Goal: Task Accomplishment & Management: Manage account settings

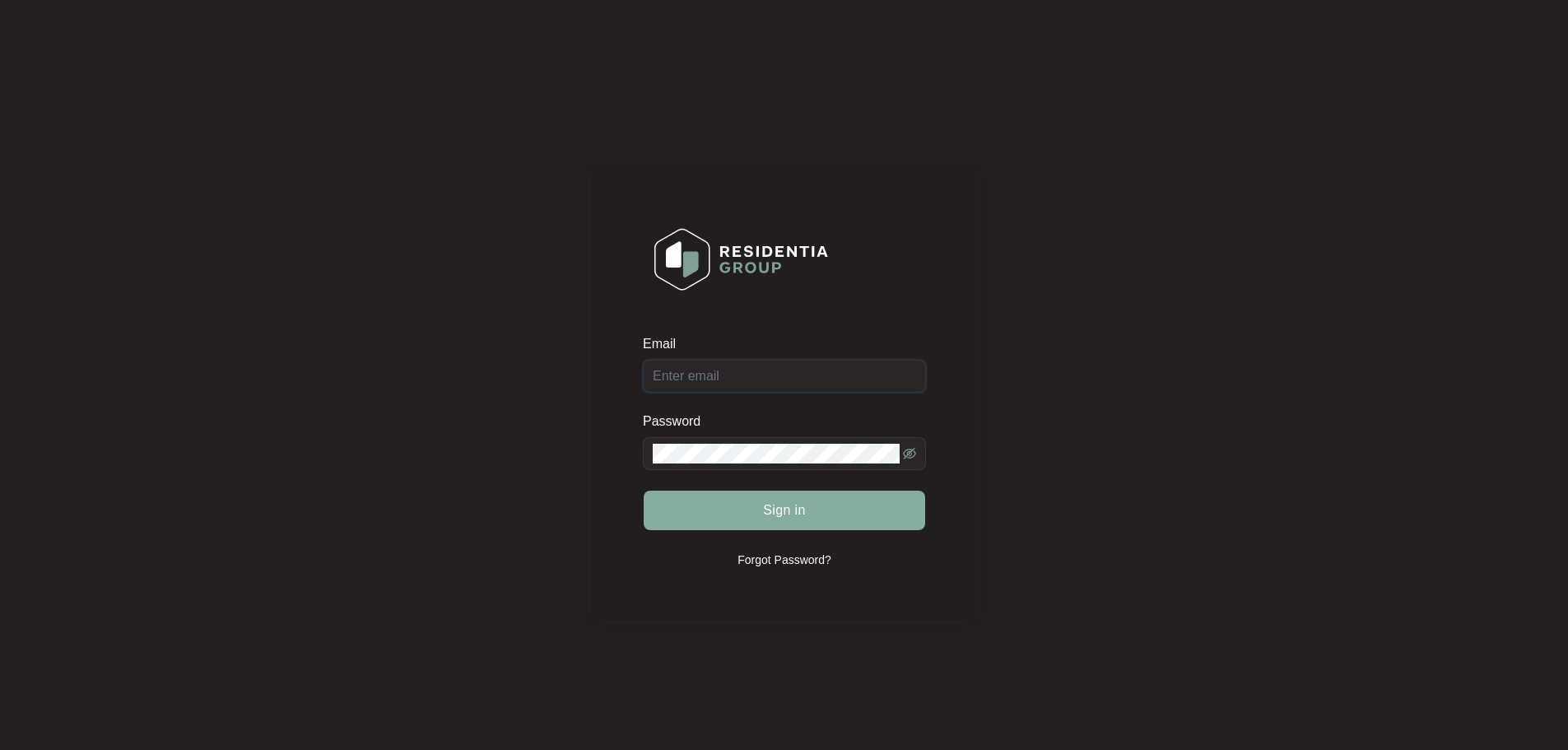
type input "[EMAIL_ADDRESS][DOMAIN_NAME]"
click at [813, 511] on button "Sign in" at bounding box center [784, 510] width 281 height 40
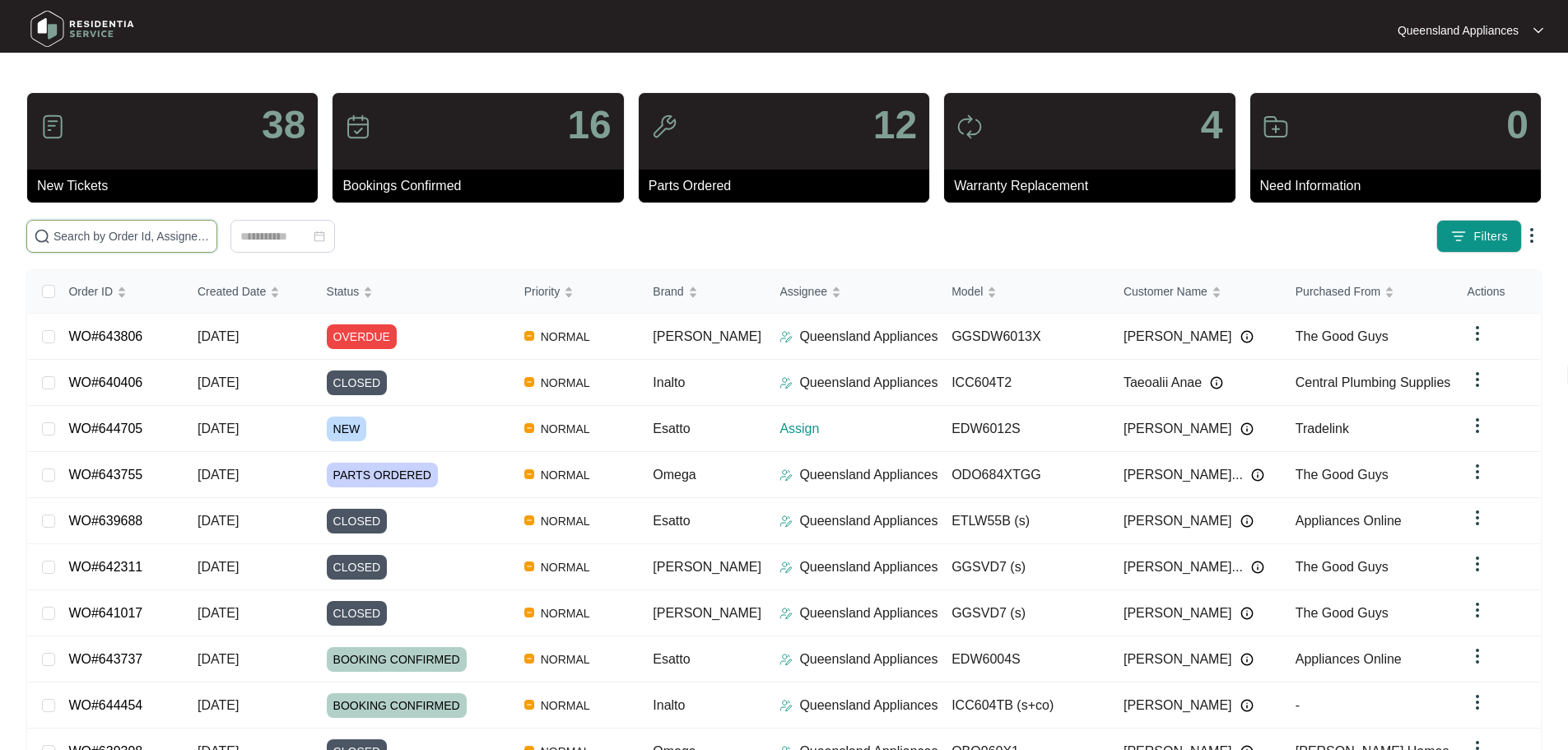
click at [171, 241] on input "text" at bounding box center [132, 237] width 157 height 19
paste input "644705"
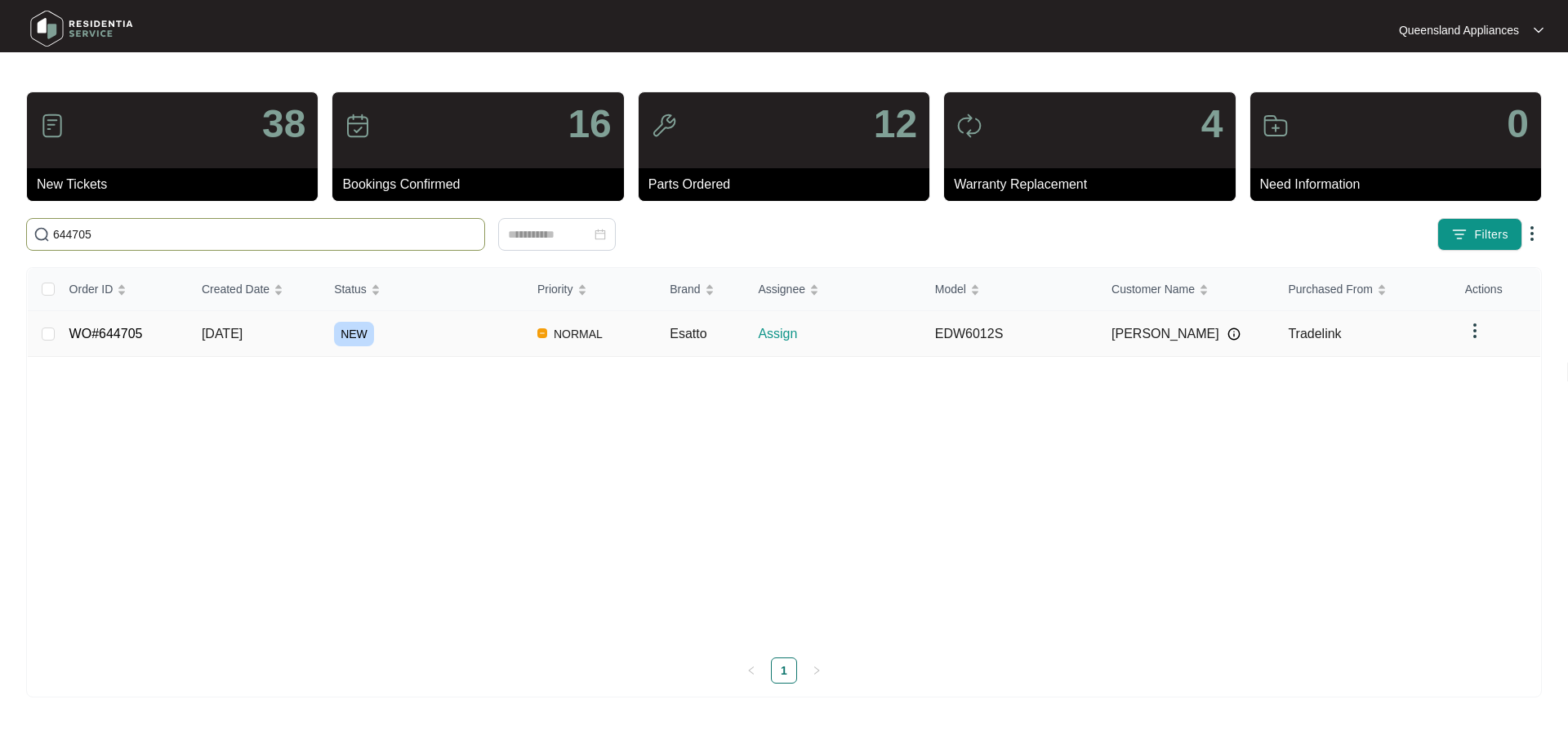
type input "644705"
click at [104, 333] on link "WO#644705" at bounding box center [106, 333] width 73 height 14
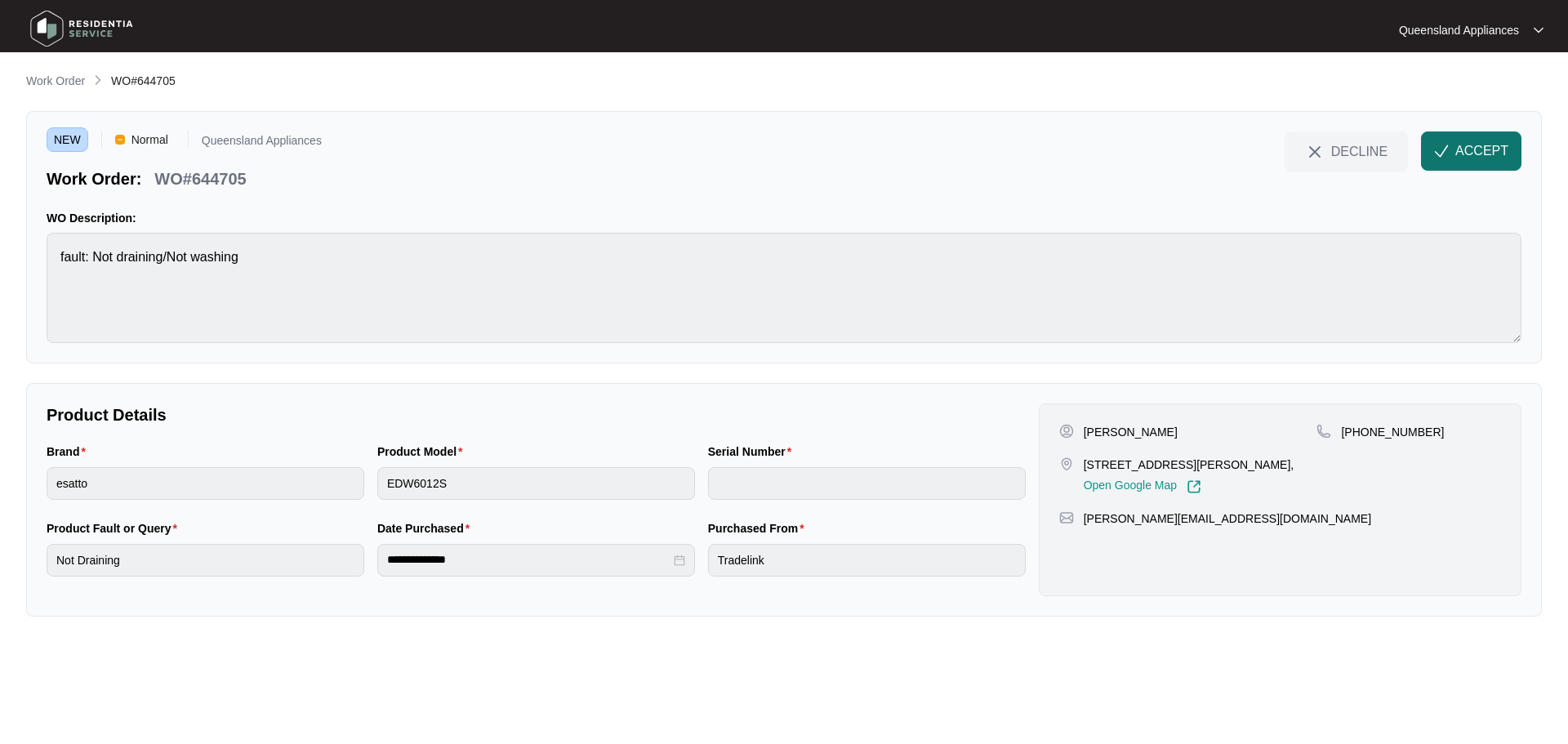
click at [1475, 144] on span "ACCEPT" at bounding box center [1482, 150] width 53 height 19
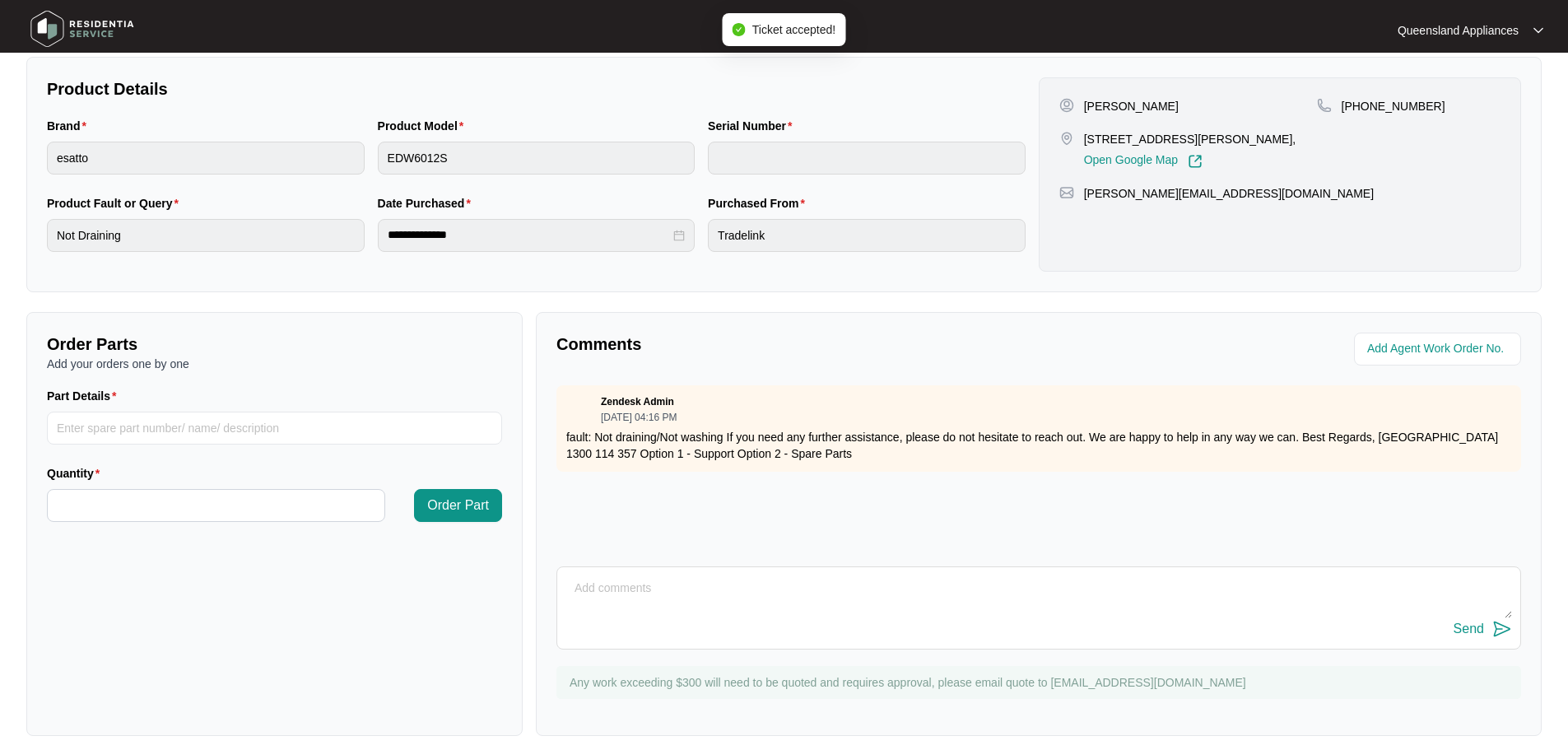
scroll to position [343, 0]
